Goal: Task Accomplishment & Management: Use online tool/utility

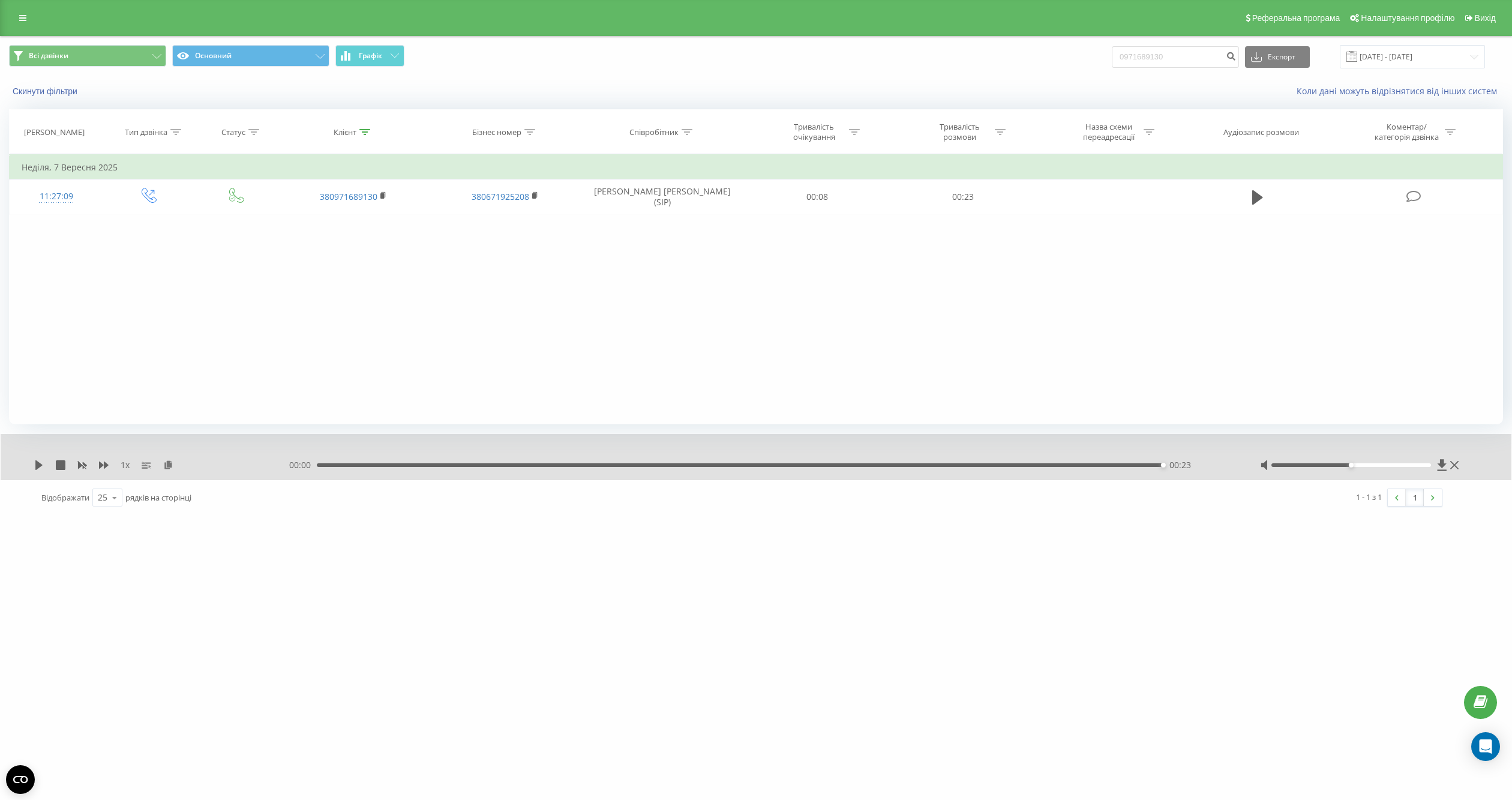
click at [13, 7] on div "Реферальна програма Налаштування профілю Вихід" at bounding box center [756, 18] width 1512 height 36
click at [15, 16] on link at bounding box center [23, 18] width 21 height 17
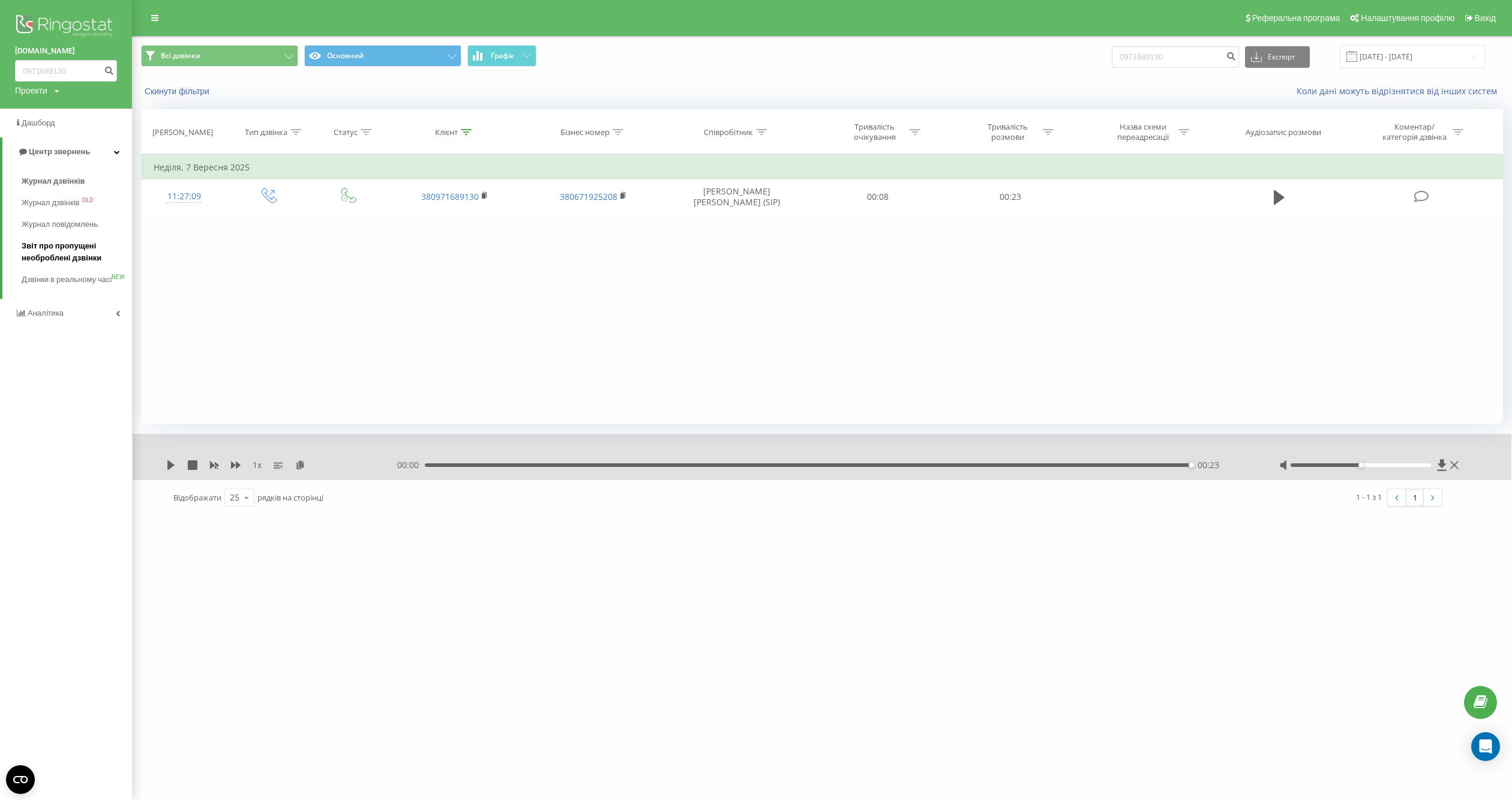
click at [72, 256] on span "Звіт про пропущені необроблені дзвінки" at bounding box center [73, 252] width 104 height 24
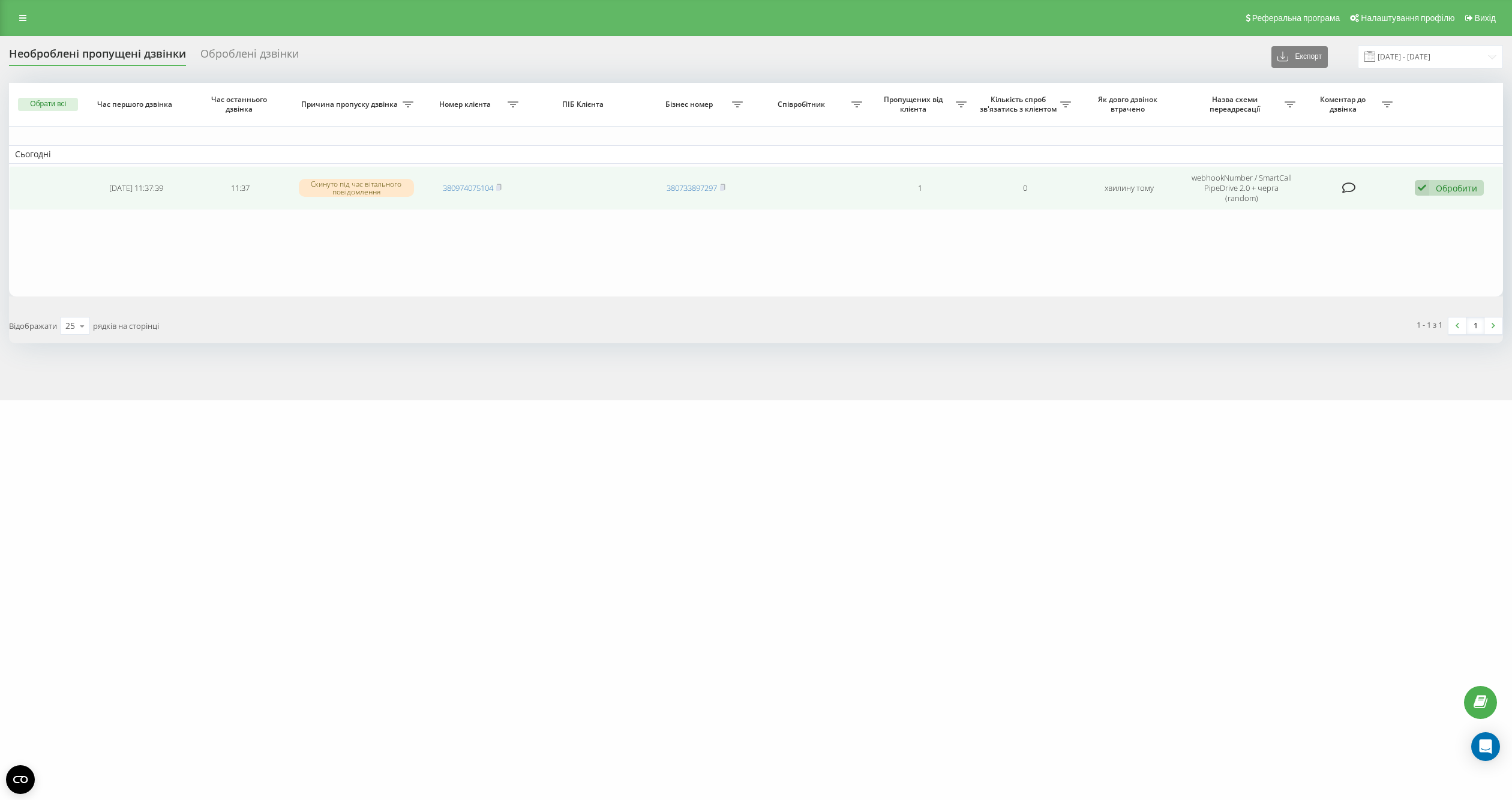
click at [1451, 182] on div "Обробити" at bounding box center [1457, 188] width 41 height 11
click at [1362, 227] on span "Зв'язався з клієнтом за допомогою іншого каналу" at bounding box center [1371, 228] width 205 height 11
